Goal: Complete application form

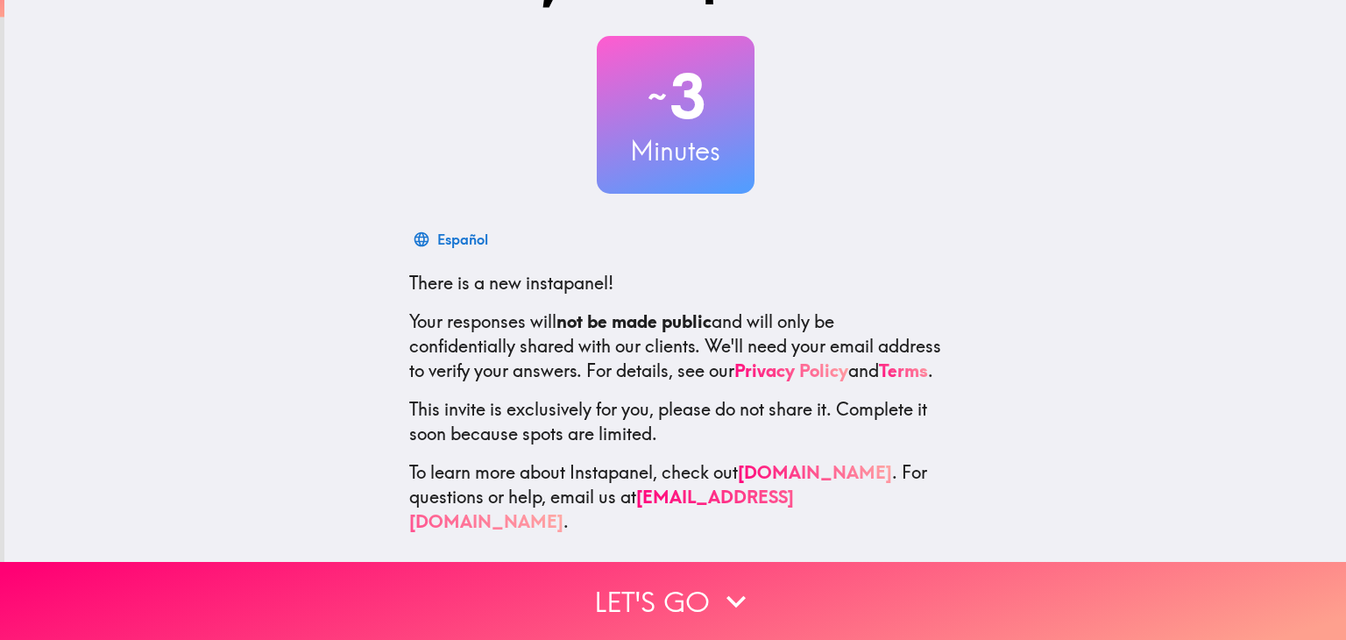
scroll to position [89, 0]
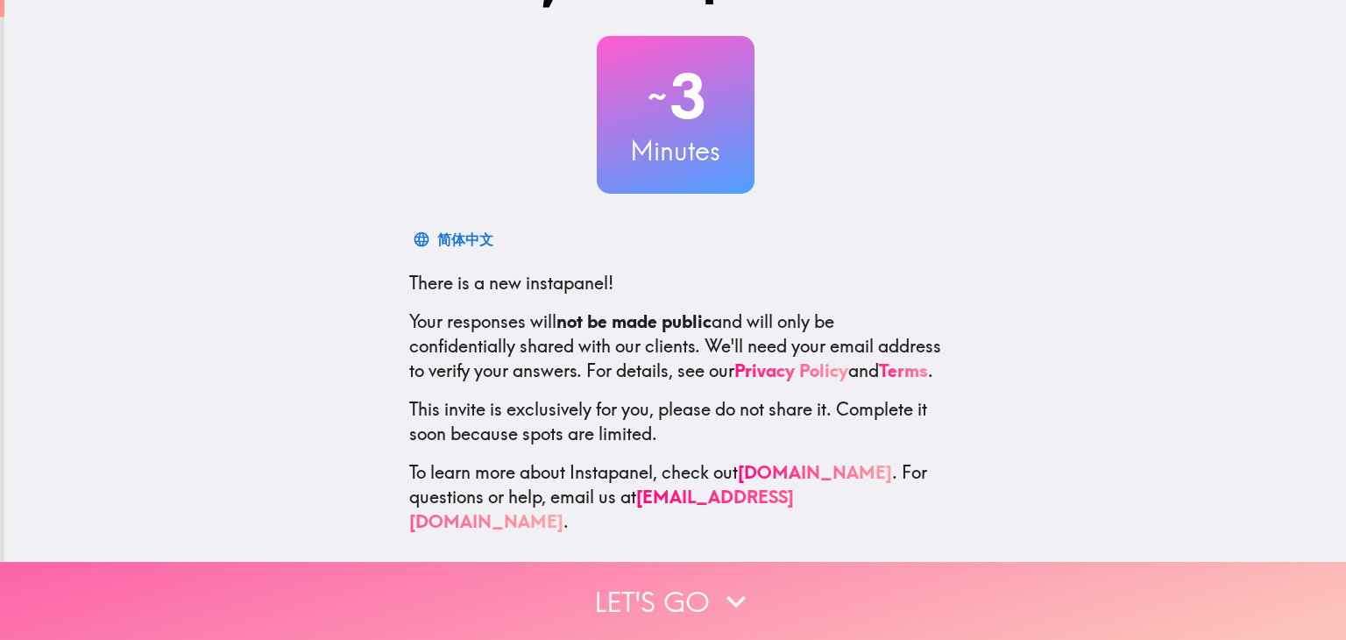
click at [731, 582] on icon "button" at bounding box center [736, 601] width 39 height 39
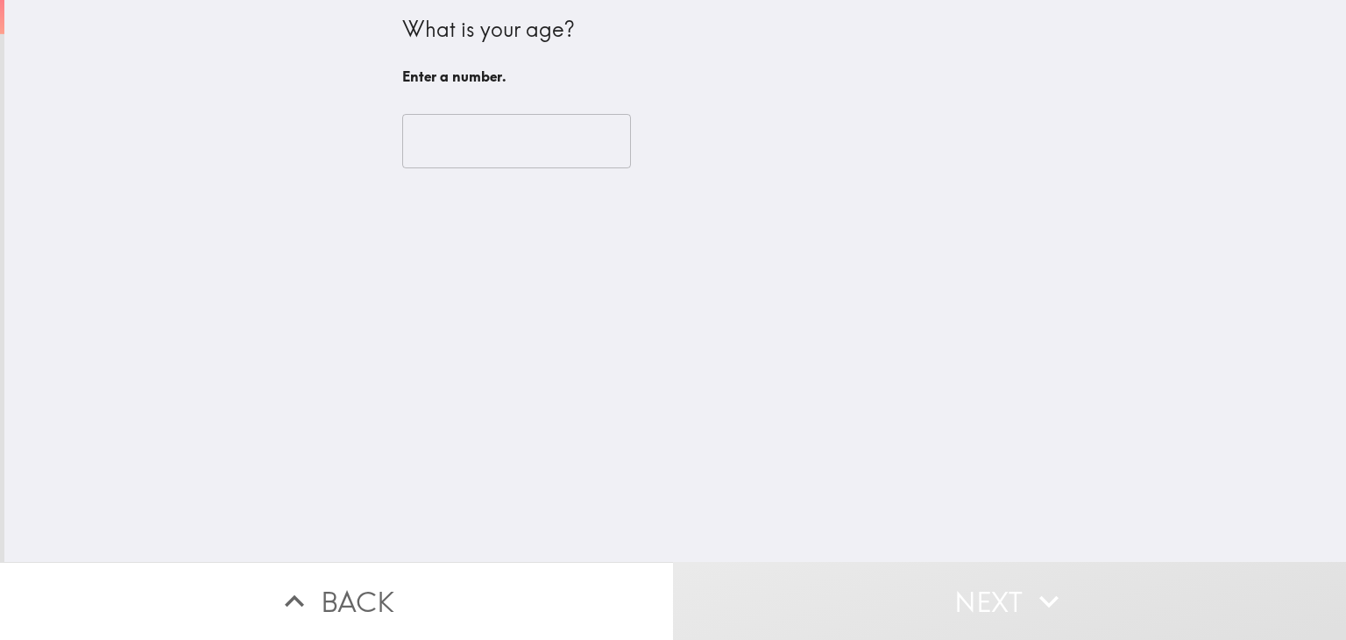
click at [511, 143] on input "number" at bounding box center [516, 141] width 229 height 54
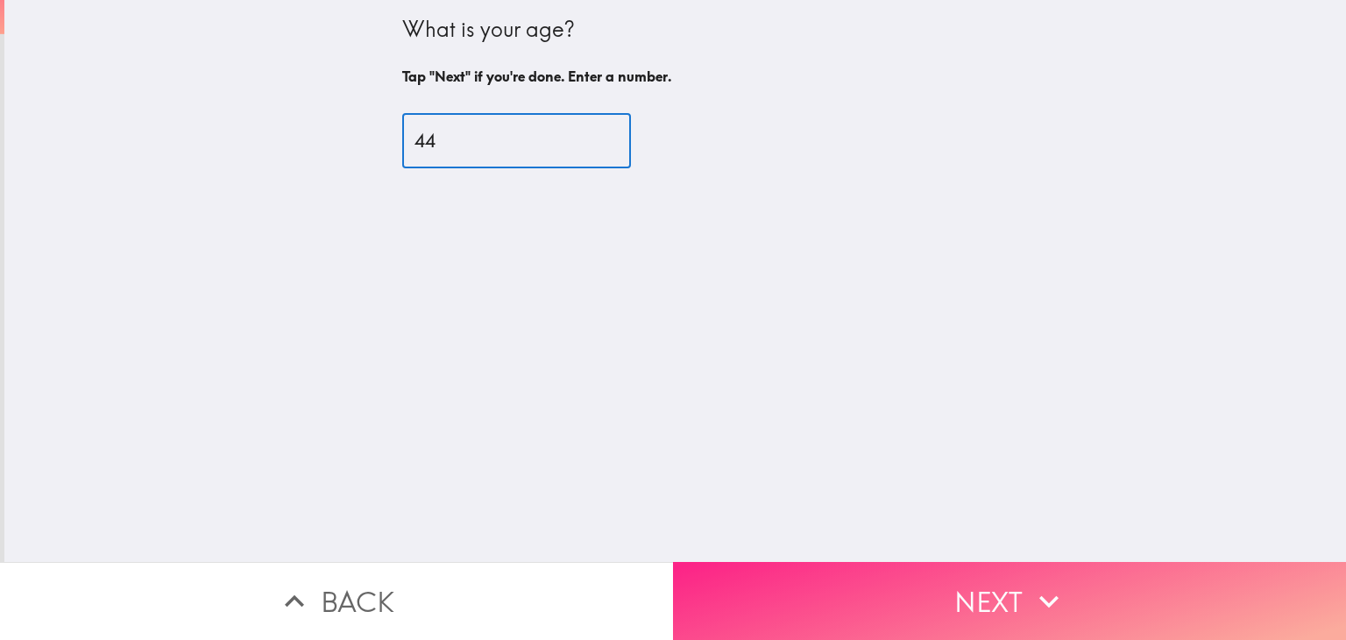
type input "44"
click at [945, 584] on button "Next" at bounding box center [1009, 601] width 673 height 78
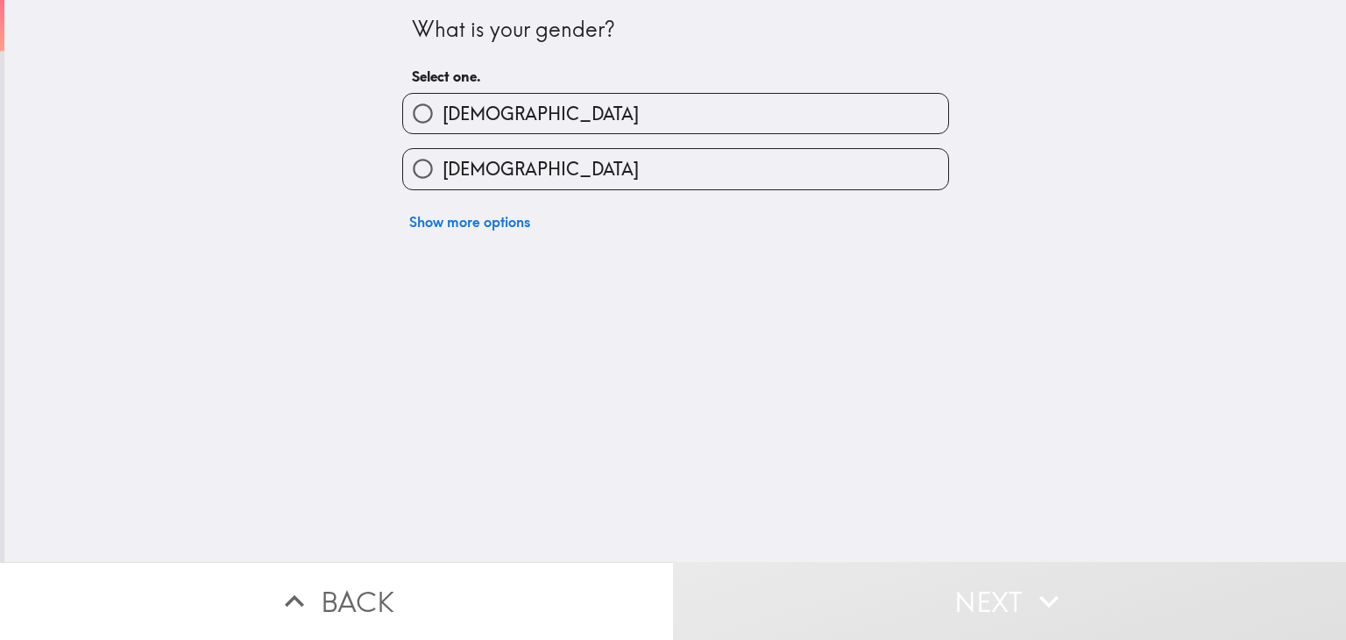
click at [485, 114] on label "[DEMOGRAPHIC_DATA]" at bounding box center [675, 113] width 545 height 39
click at [443, 114] on input "[DEMOGRAPHIC_DATA]" at bounding box center [422, 113] width 39 height 39
radio input "true"
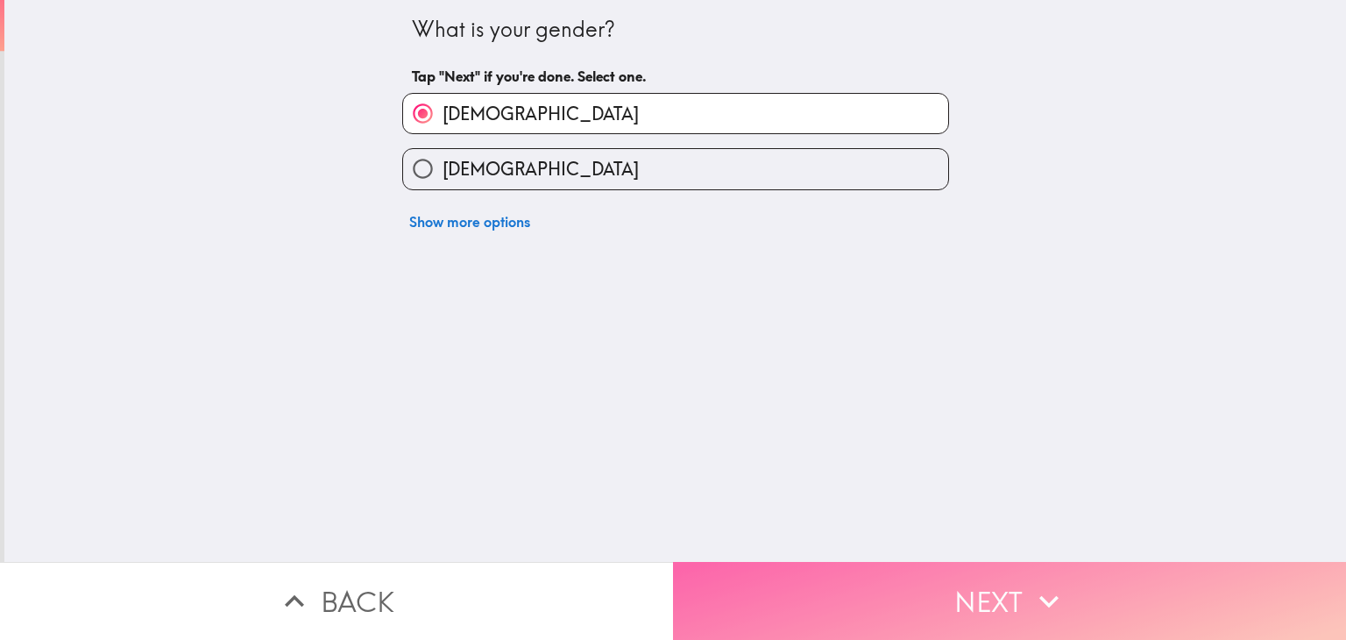
click at [897, 562] on button "Next" at bounding box center [1009, 601] width 673 height 78
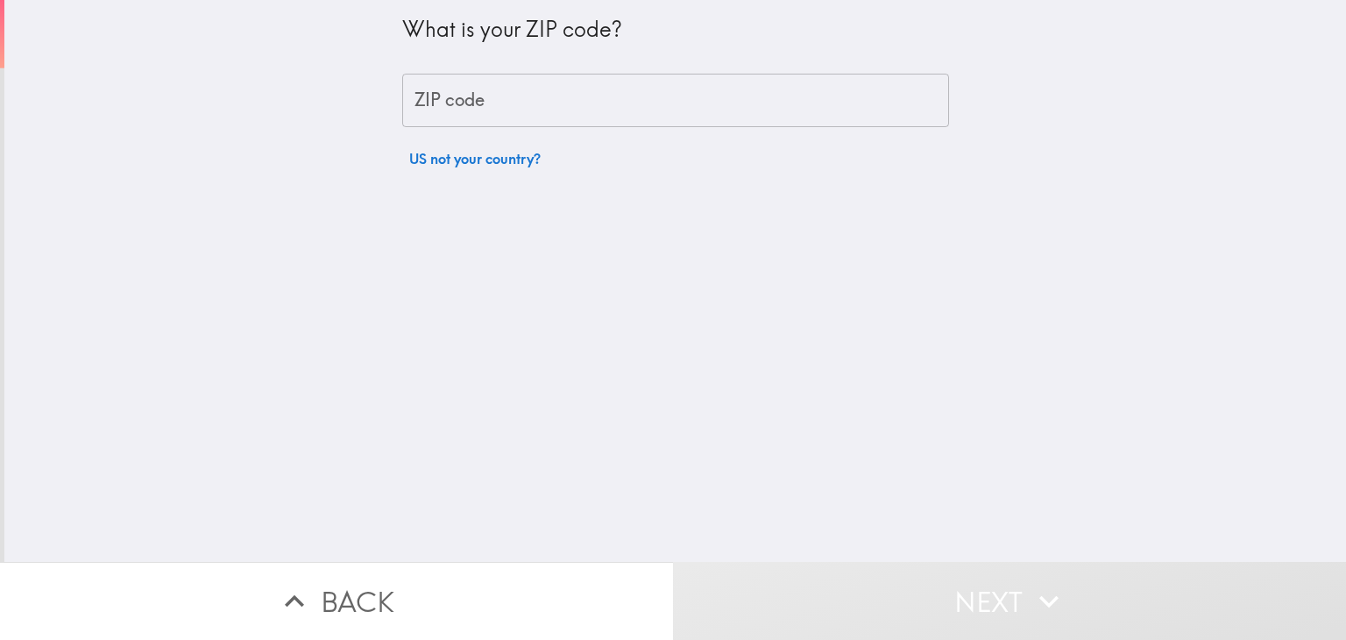
click at [466, 81] on input "ZIP code" at bounding box center [675, 101] width 547 height 54
click at [844, 91] on input "ZIP code" at bounding box center [675, 101] width 547 height 54
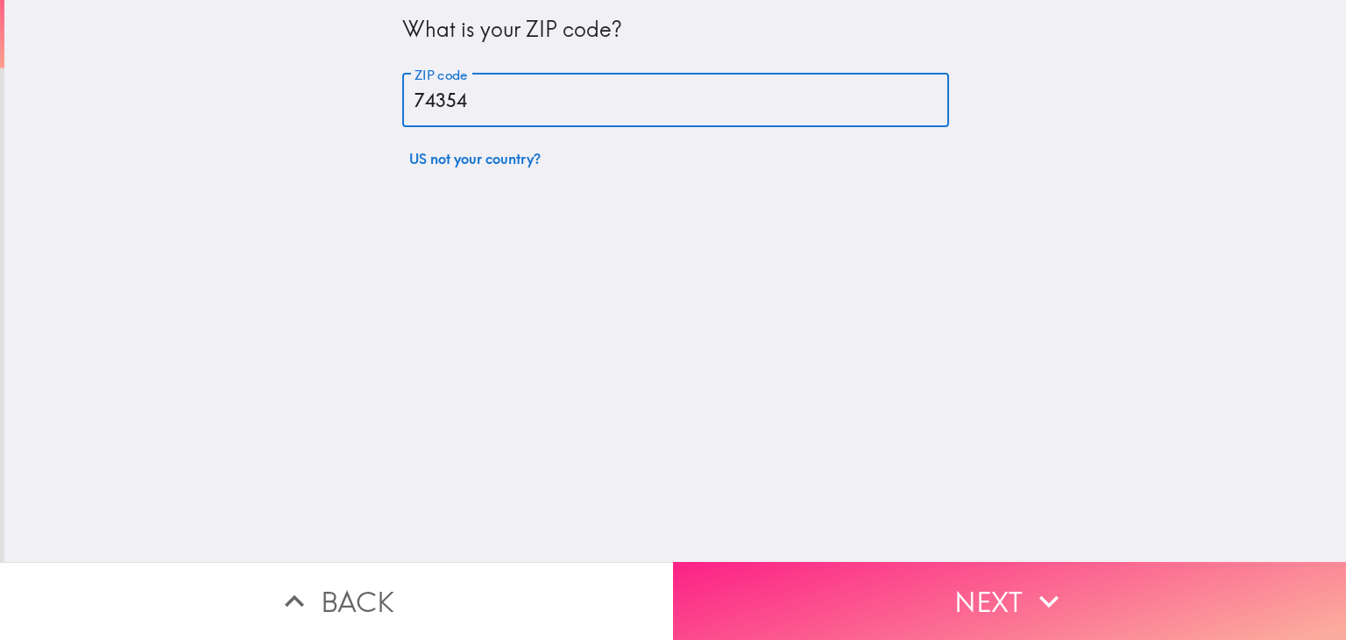
type input "74354"
click at [988, 581] on button "Next" at bounding box center [1009, 601] width 673 height 78
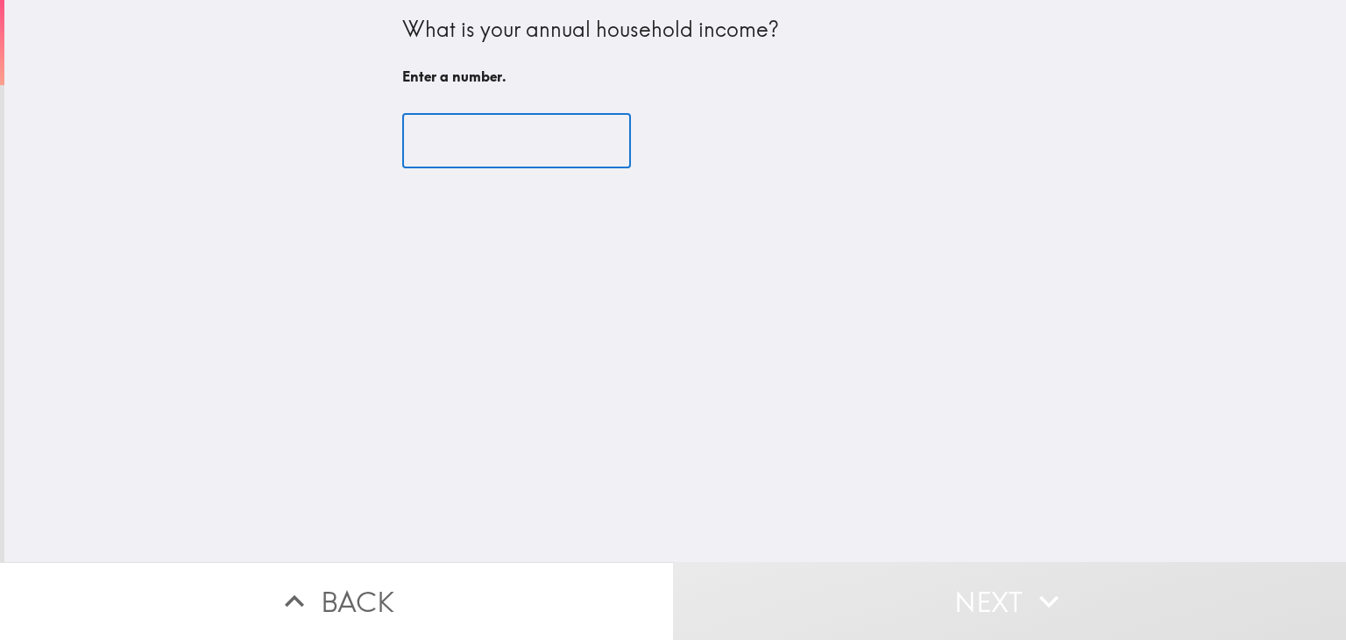
click at [461, 138] on input "number" at bounding box center [516, 141] width 229 height 54
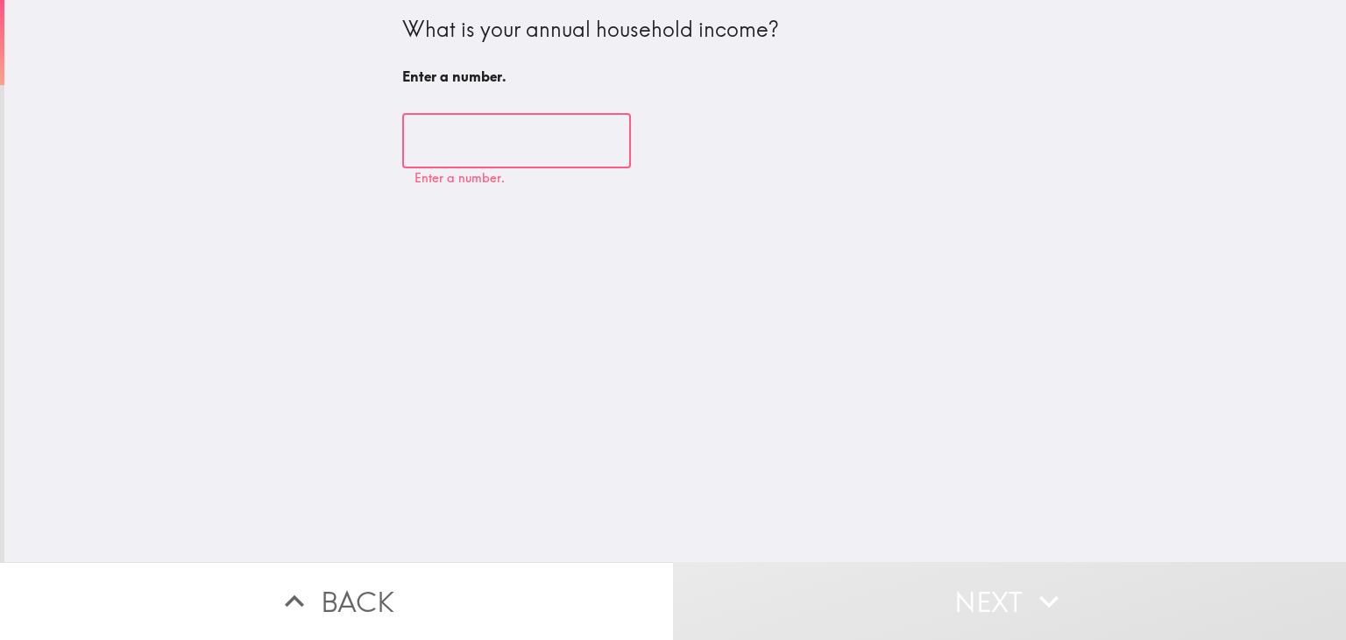
click at [535, 151] on input "number" at bounding box center [516, 141] width 229 height 54
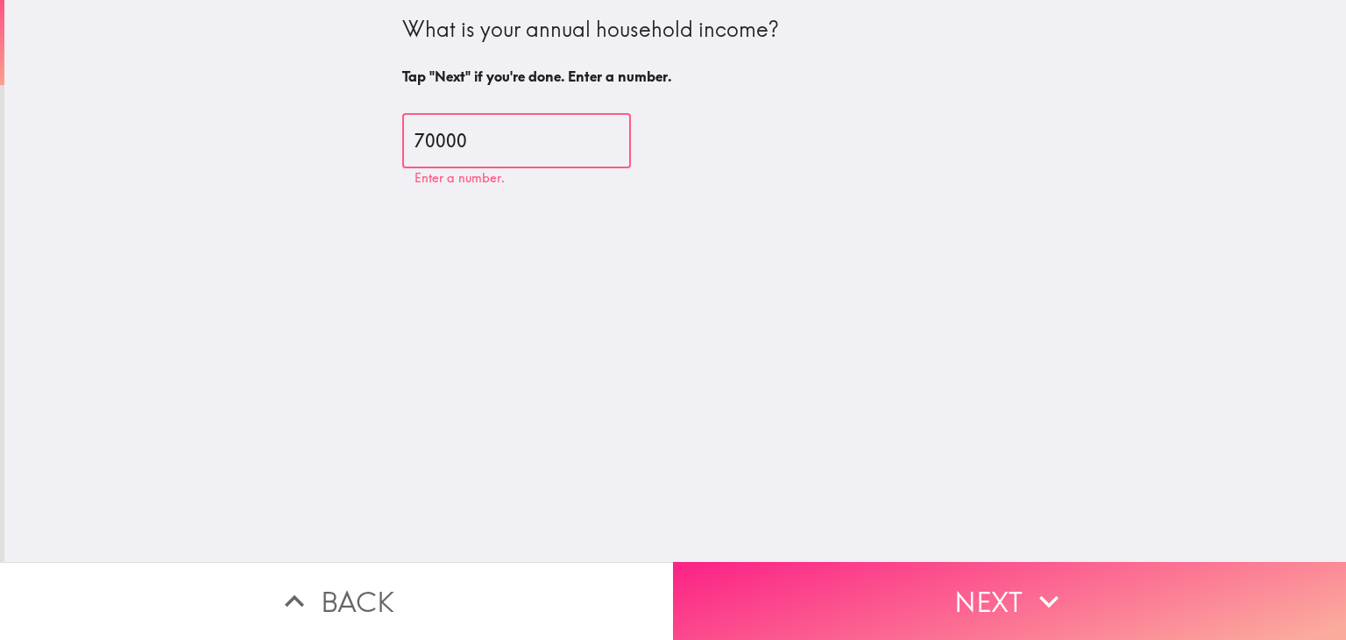
type input "70000"
click at [883, 593] on button "Next" at bounding box center [1009, 601] width 673 height 78
